Goal: Transaction & Acquisition: Purchase product/service

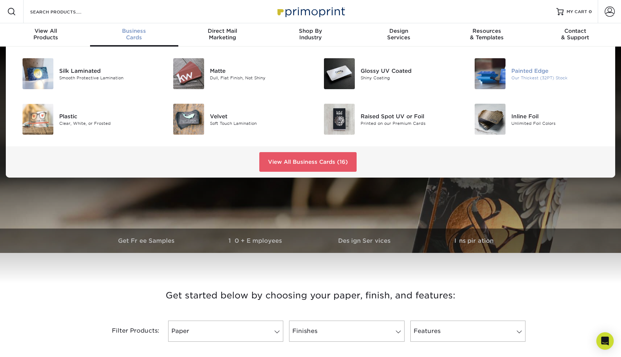
click at [500, 75] on img at bounding box center [490, 73] width 31 height 31
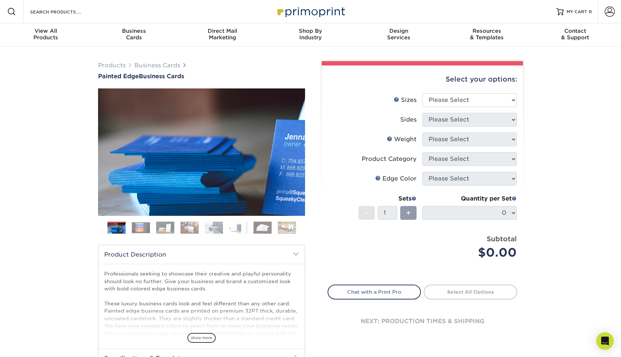
click at [142, 225] on img at bounding box center [141, 227] width 18 height 11
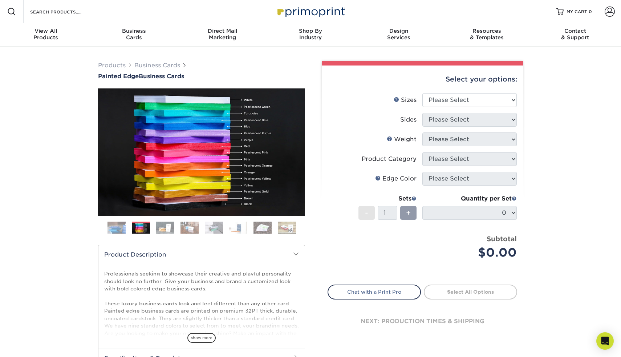
click at [160, 226] on img at bounding box center [165, 227] width 18 height 13
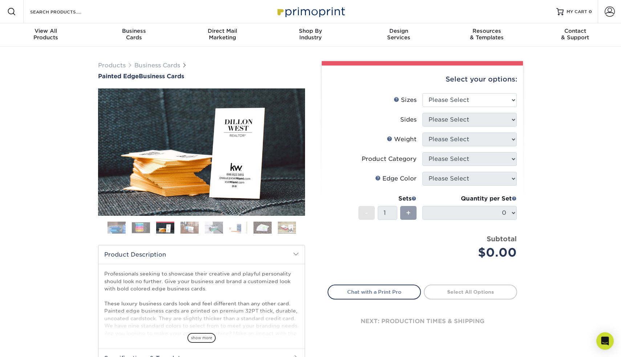
click at [184, 226] on img at bounding box center [190, 227] width 18 height 13
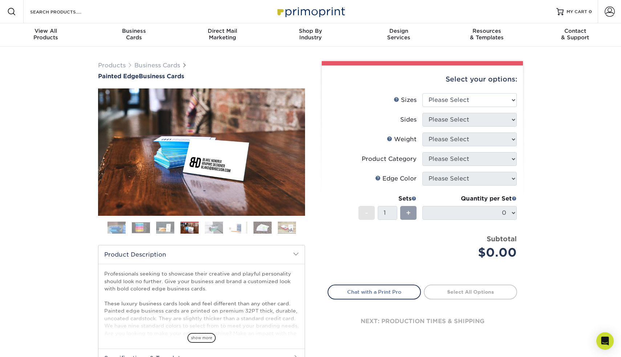
click at [204, 227] on ol at bounding box center [201, 229] width 207 height 17
click at [216, 228] on img at bounding box center [214, 227] width 18 height 13
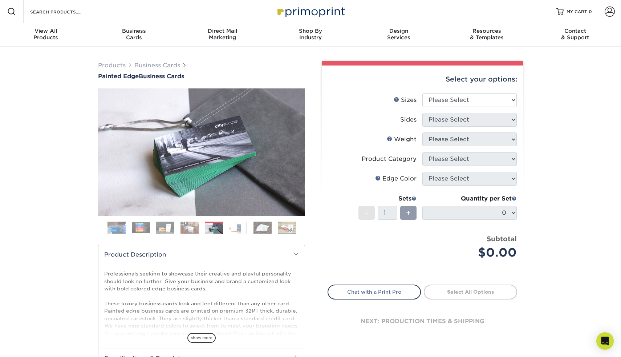
click at [234, 229] on img at bounding box center [238, 227] width 18 height 13
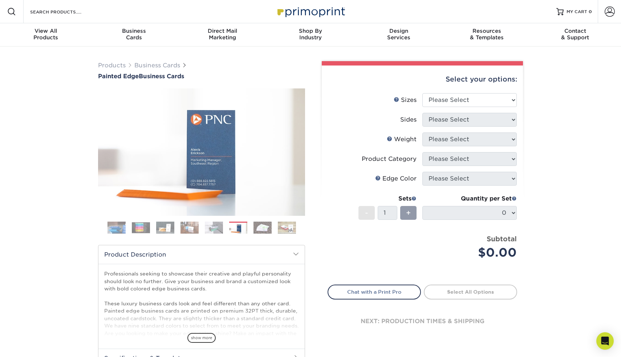
click at [251, 228] on ol at bounding box center [201, 229] width 207 height 17
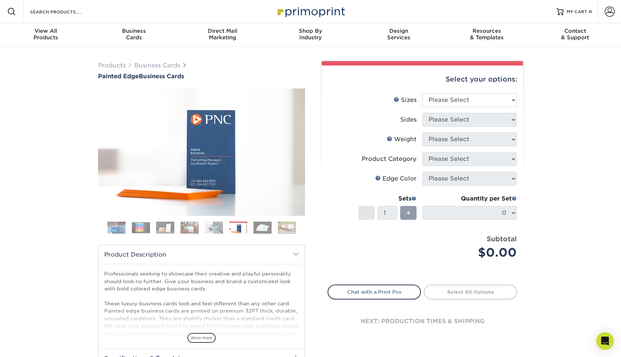
click at [274, 228] on ol at bounding box center [201, 229] width 207 height 17
click at [284, 229] on img at bounding box center [287, 227] width 18 height 13
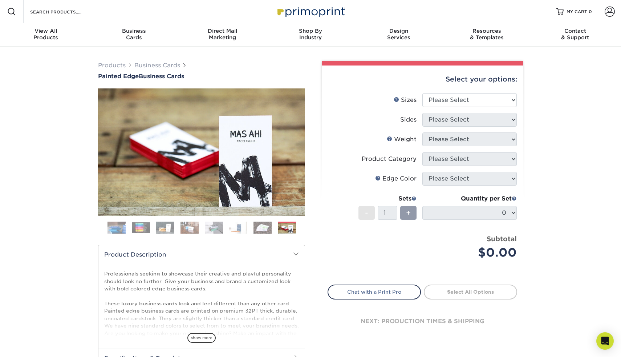
click at [266, 224] on img at bounding box center [263, 227] width 18 height 13
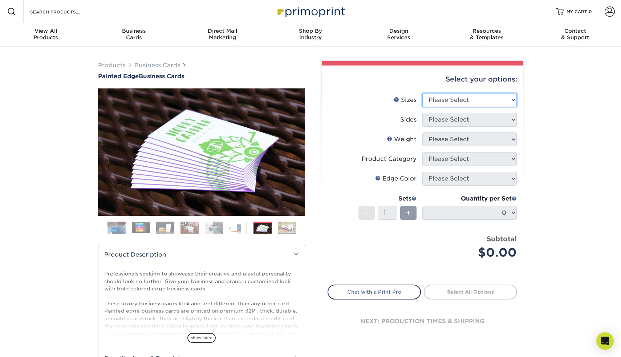
click at [463, 97] on select "Please Select 2" x 3.5" - Standard 2.125" x 3.375" - European 2.5" x 2.5" - Squ…" at bounding box center [470, 100] width 94 height 14
select select "2.12x3.38"
click at [423, 93] on select "Please Select 2" x 3.5" - Standard 2.125" x 3.375" - European 2.5" x 2.5" - Squ…" at bounding box center [470, 100] width 94 height 14
click at [467, 124] on select "Please Select Print Both Sides Print Front Only" at bounding box center [470, 120] width 94 height 14
select select "13abbda7-1d64-4f25-8bb2-c179b224825d"
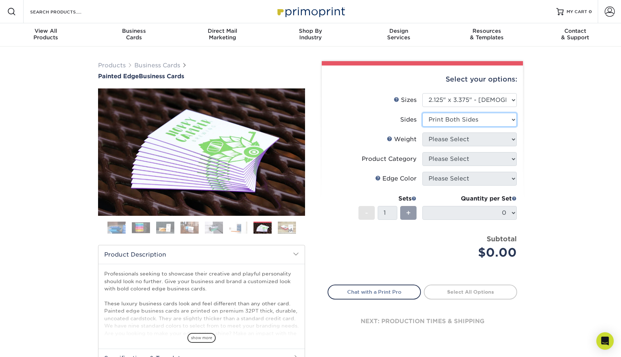
click at [423, 113] on select "Please Select Print Both Sides Print Front Only" at bounding box center [470, 120] width 94 height 14
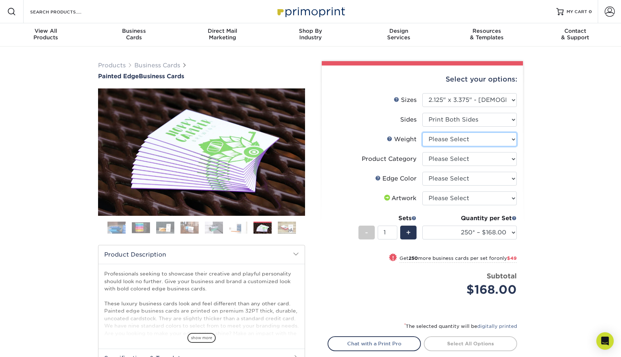
click at [469, 136] on select "Please Select 32PTUC" at bounding box center [470, 139] width 94 height 14
select select "32PTUC"
click at [423, 132] on select "Please Select 32PTUC" at bounding box center [470, 139] width 94 height 14
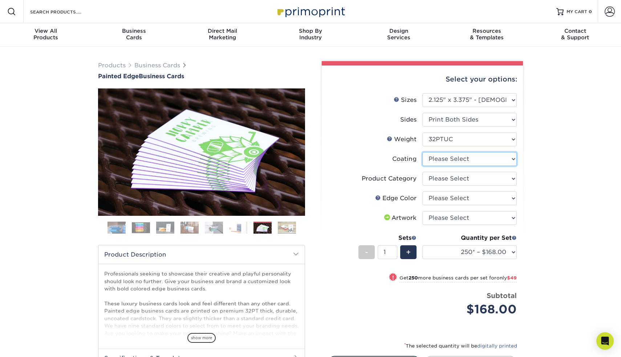
click at [471, 155] on select at bounding box center [470, 159] width 94 height 14
select select "3e7618de-abca-4bda-9f97-8b9129e913d8"
click at [423, 152] on select at bounding box center [470, 159] width 94 height 14
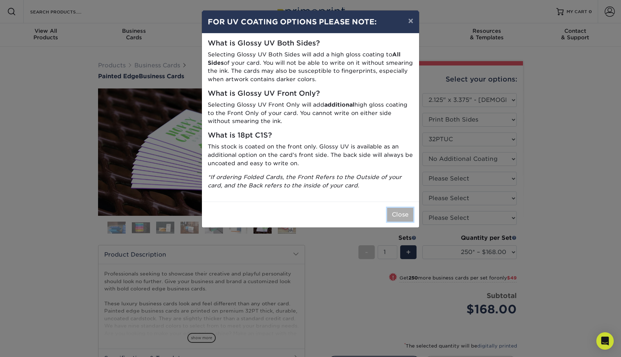
click at [397, 213] on button "Close" at bounding box center [400, 215] width 26 height 14
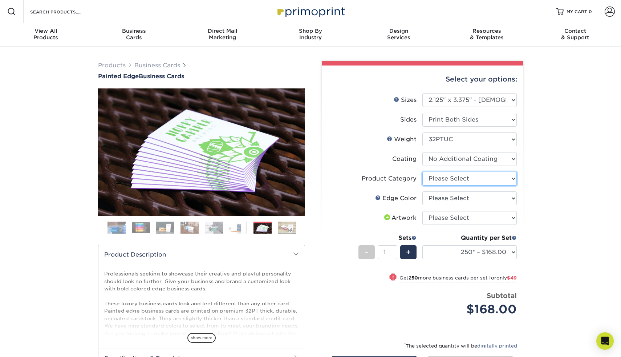
click at [431, 181] on select "Please Select Business Cards" at bounding box center [470, 179] width 94 height 14
select select "3b5148f1-0588-4f88-a218-97bcfdce65c1"
click at [423, 172] on select "Please Select Business Cards" at bounding box center [470, 179] width 94 height 14
click at [438, 198] on select "Please Select Charcoal Black Brown Blue Pearlescent Blue Pearlescent Gold Pearl…" at bounding box center [470, 198] width 94 height 14
click at [150, 232] on ol at bounding box center [201, 229] width 207 height 17
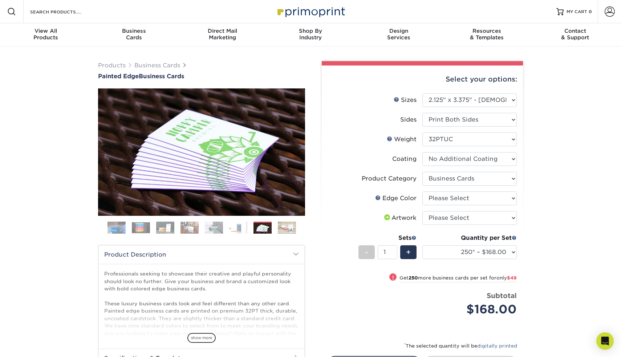
click at [144, 231] on img at bounding box center [141, 227] width 18 height 11
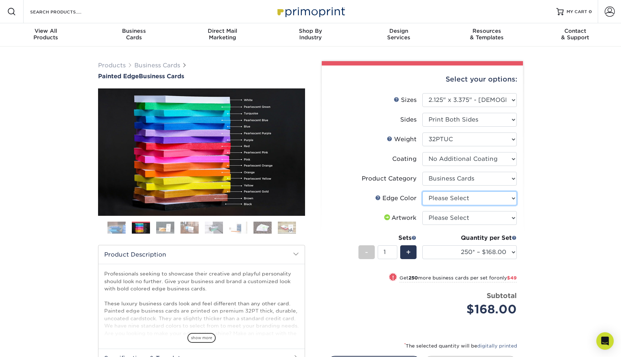
click at [441, 194] on select "Please Select Charcoal Black Brown Blue Pearlescent Blue Pearlescent Gold Pearl…" at bounding box center [470, 198] width 94 height 14
select select "10e26518-5367-427e-ae74-75a27635cd39"
click at [423, 191] on select "Please Select Charcoal Black Brown Blue Pearlescent Blue Pearlescent Gold Pearl…" at bounding box center [470, 198] width 94 height 14
click at [449, 219] on select "Please Select I will upload files I need a design - $100" at bounding box center [470, 218] width 94 height 14
select select "upload"
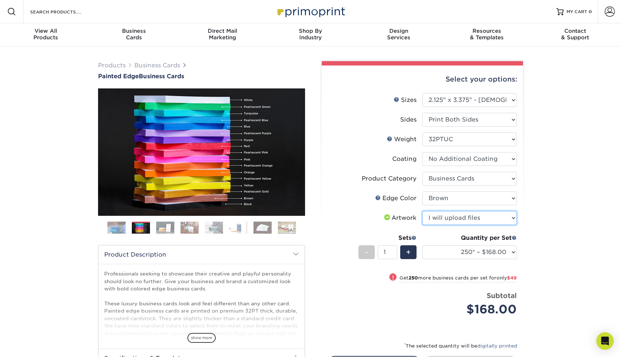
click at [423, 211] on select "Please Select I will upload files I need a design - $100" at bounding box center [470, 218] width 94 height 14
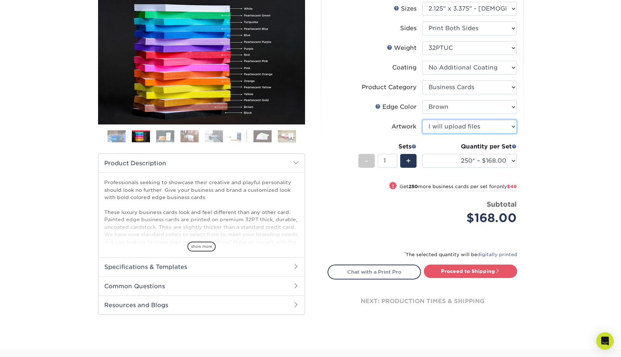
scroll to position [94, 0]
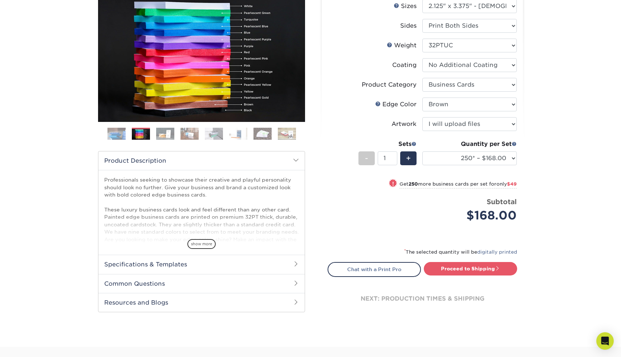
click at [207, 262] on h2 "Specifications & Templates" at bounding box center [201, 263] width 206 height 19
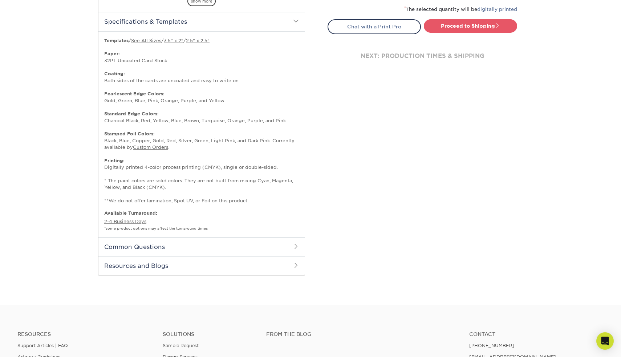
scroll to position [338, 0]
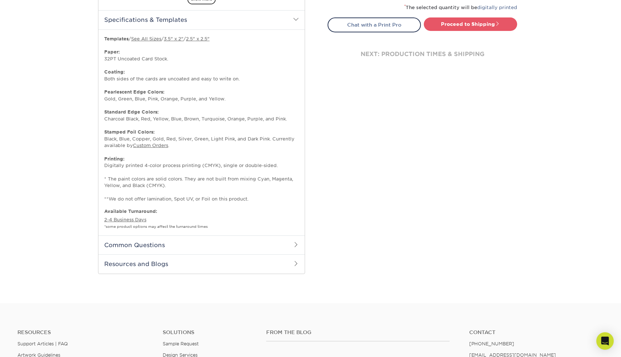
click at [208, 252] on h2 "Common Questions" at bounding box center [201, 244] width 206 height 19
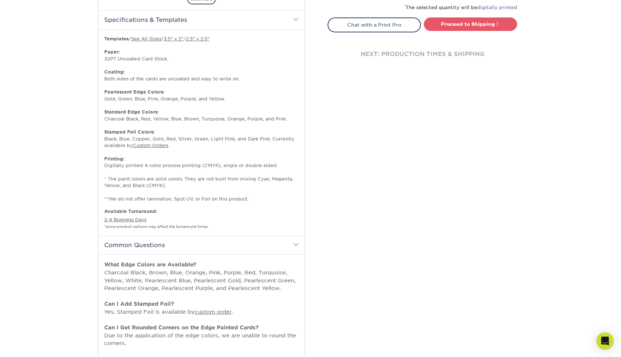
click at [209, 253] on h2 "Common Questions" at bounding box center [201, 244] width 206 height 19
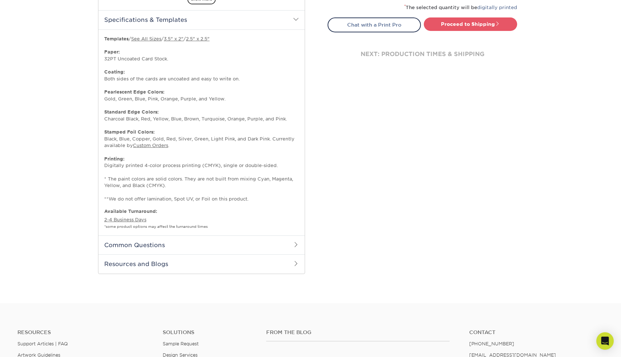
click at [210, 266] on h2 "Resources and Blogs" at bounding box center [201, 263] width 206 height 19
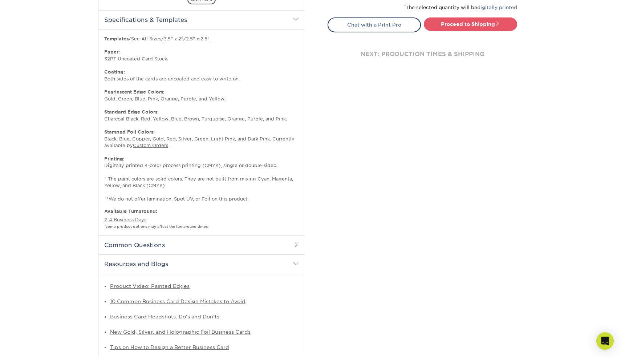
click at [210, 266] on h2 "Resources and Blogs" at bounding box center [201, 263] width 206 height 19
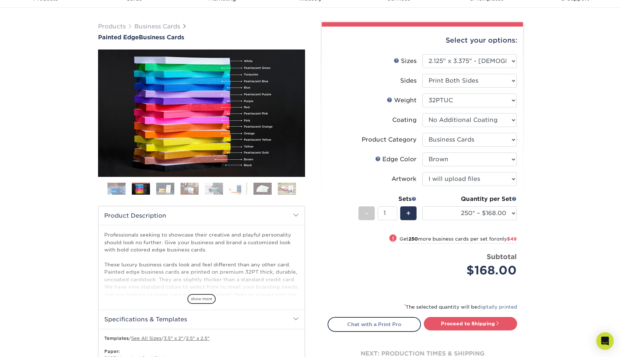
scroll to position [0, 0]
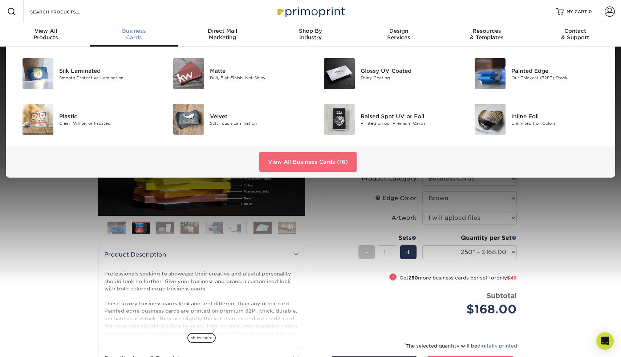
click at [276, 157] on link "View All Business Cards (16)" at bounding box center [307, 162] width 97 height 20
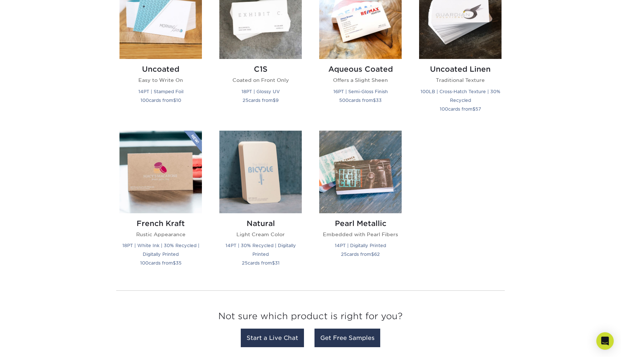
scroll to position [698, 0]
click at [258, 196] on img at bounding box center [261, 171] width 83 height 83
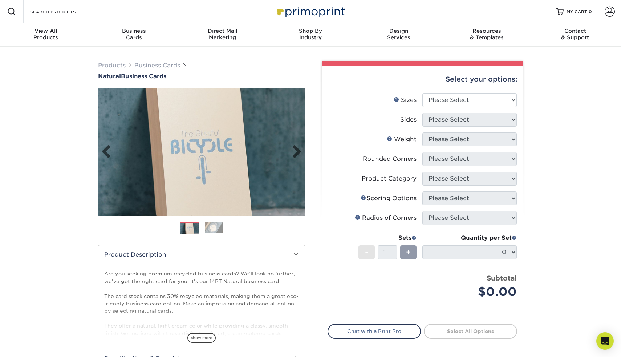
click at [293, 159] on img at bounding box center [201, 151] width 207 height 207
click at [296, 150] on link "Next" at bounding box center [294, 152] width 15 height 15
